Goal: Information Seeking & Learning: Find specific fact

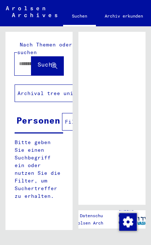
click at [13, 64] on div "Nach Themen oder Namen suchen Suche" at bounding box center [38, 58] width 67 height 53
click at [14, 64] on div "Nach Themen oder Namen suchen Suche" at bounding box center [38, 58] width 67 height 53
click at [41, 62] on button "Suche" at bounding box center [47, 64] width 32 height 23
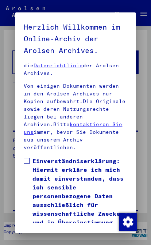
click at [54, 201] on span "Einverständniserklärung: Hiermit erkläre ich mich damit einverstanden, dass ich…" at bounding box center [79, 235] width 95 height 158
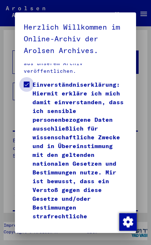
scroll to position [357, 0]
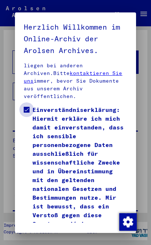
click at [126, 105] on span "Einverständniserklärung: Hiermit erkläre ich mich damit einverstanden, dass ich…" at bounding box center [79, 184] width 95 height 158
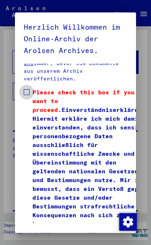
click at [111, 98] on span "Please check this box if you want to proceed. Einverständniserklärung: Hiermit …" at bounding box center [90, 158] width 117 height 140
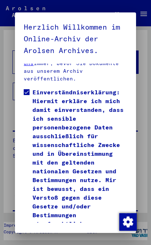
scroll to position [357, 0]
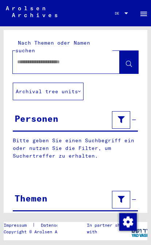
click at [36, 58] on input "text" at bounding box center [59, 62] width 85 height 8
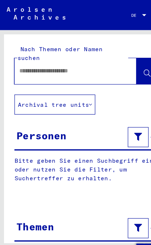
click at [32, 58] on input "text" at bounding box center [59, 62] width 85 height 8
paste input "**********"
type input "**********"
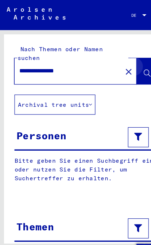
click at [130, 61] on icon at bounding box center [129, 64] width 6 height 6
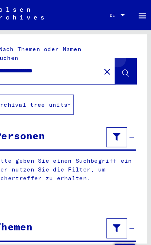
click at [120, 53] on button at bounding box center [129, 62] width 19 height 23
